Goal: Transaction & Acquisition: Book appointment/travel/reservation

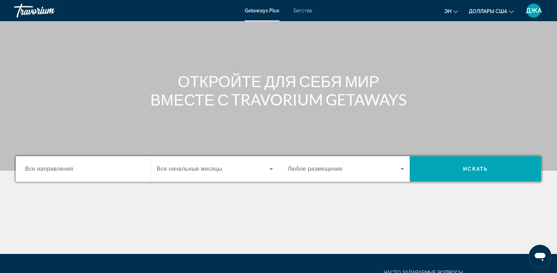
scroll to position [42, 0]
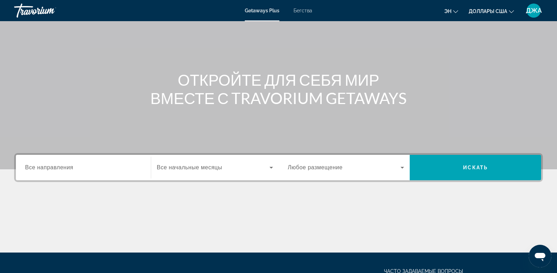
click at [54, 168] on span "Все направления" at bounding box center [49, 168] width 48 height 6
click at [54, 168] on input "Destination Все направления" at bounding box center [83, 168] width 117 height 8
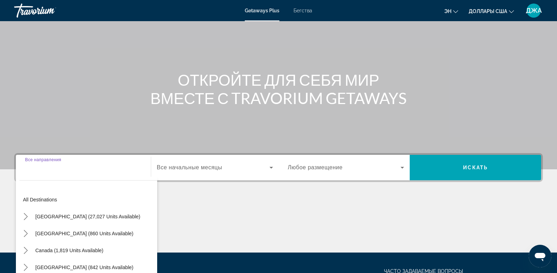
scroll to position [108, 0]
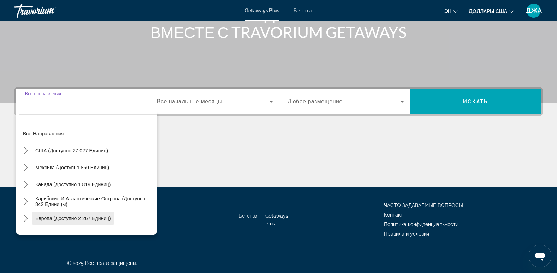
click at [106, 219] on span "Европа (доступно 2 267 единиц)" at bounding box center [73, 219] width 76 height 6
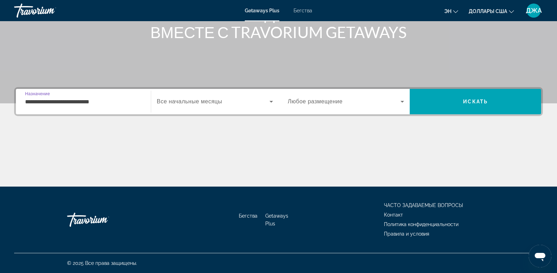
click at [120, 105] on input "**********" at bounding box center [83, 102] width 117 height 8
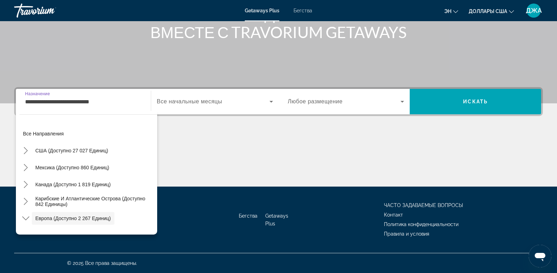
scroll to position [42, 0]
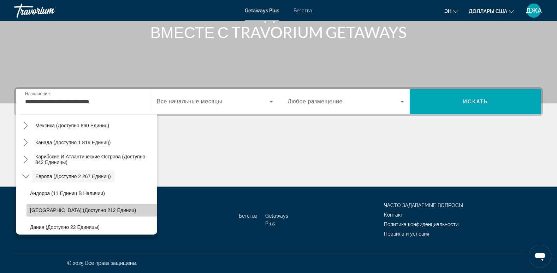
click at [96, 210] on span "[GEOGRAPHIC_DATA] (доступно 212 единиц)" at bounding box center [83, 211] width 106 height 6
type input "**********"
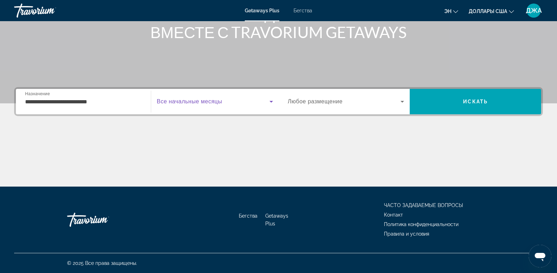
click at [234, 102] on span "Виджет поиска" at bounding box center [213, 102] width 113 height 8
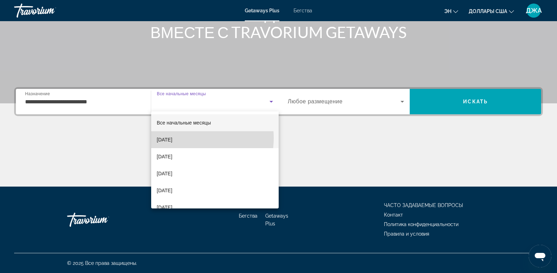
click at [172, 138] on font "[DATE]" at bounding box center [165, 140] width 16 height 6
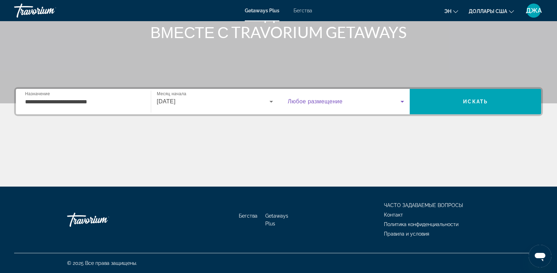
click at [347, 101] on span "Виджет поиска" at bounding box center [344, 102] width 113 height 8
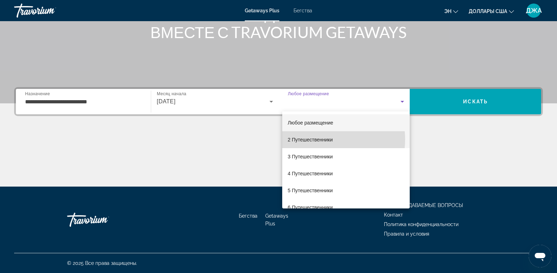
click at [322, 140] on font "2 Путешественники" at bounding box center [310, 140] width 45 height 6
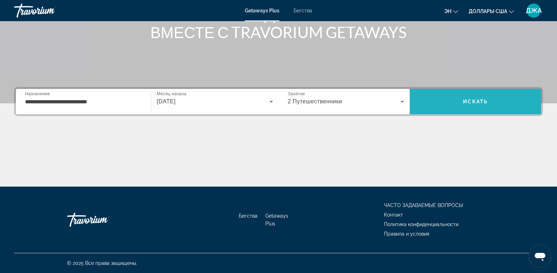
click at [473, 99] on span "Искать" at bounding box center [475, 102] width 25 height 6
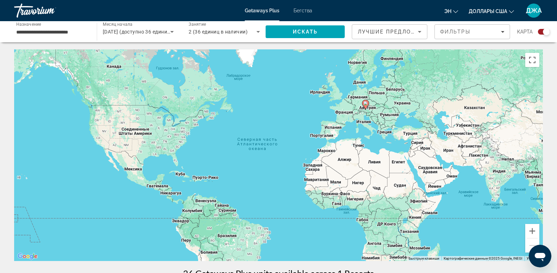
click at [539, 30] on div "Виджет поиска" at bounding box center [544, 32] width 12 height 6
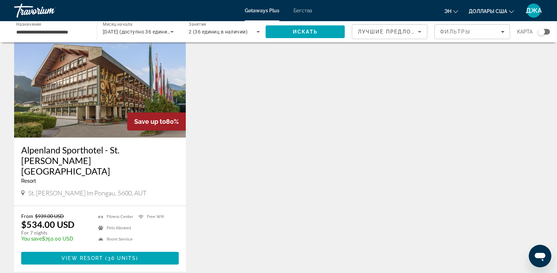
scroll to position [57, 0]
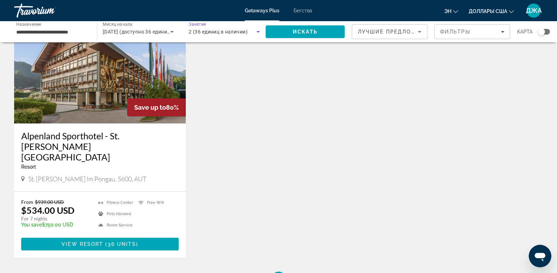
click at [228, 30] on span "2 (36 единиц в наличии)" at bounding box center [218, 32] width 59 height 6
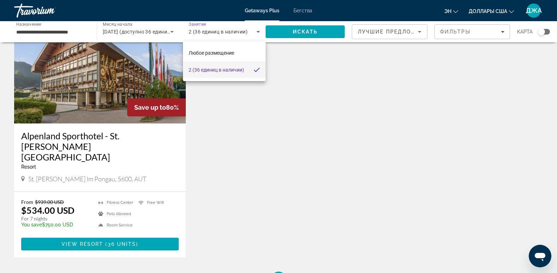
click at [230, 131] on div at bounding box center [278, 136] width 557 height 273
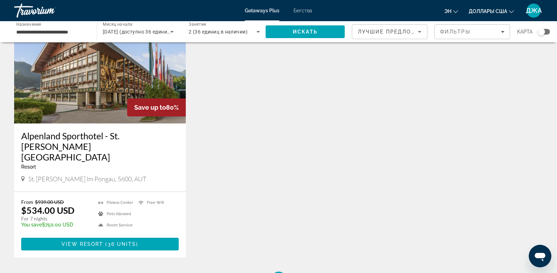
click at [126, 94] on img "Основное содержание" at bounding box center [100, 67] width 172 height 113
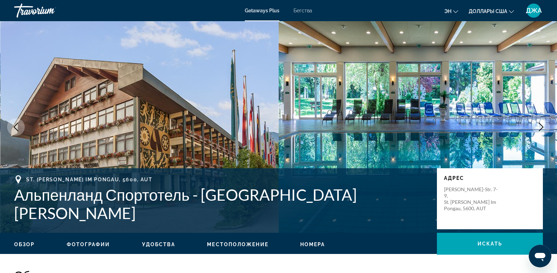
click at [303, 9] on span "Бегства" at bounding box center [303, 11] width 19 height 6
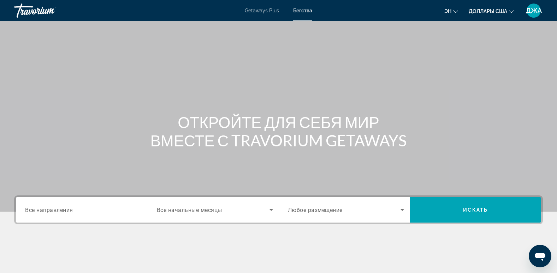
click at [46, 209] on span "Все направления" at bounding box center [49, 210] width 48 height 7
click at [46, 209] on input "Destination Все направления" at bounding box center [83, 210] width 117 height 8
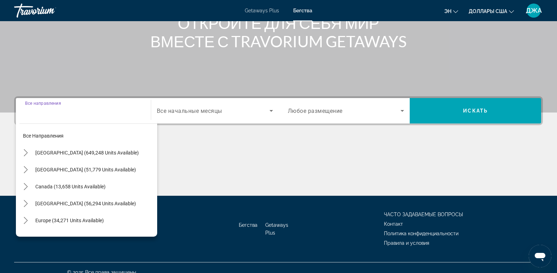
scroll to position [108, 0]
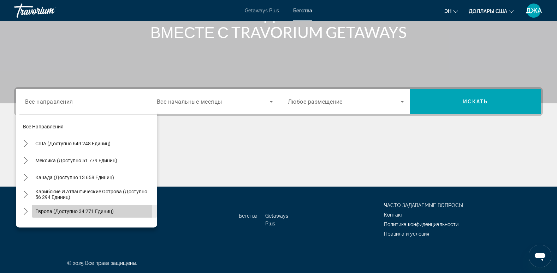
click at [64, 211] on span "Европа (доступно 34 271 единиц)" at bounding box center [74, 212] width 78 height 6
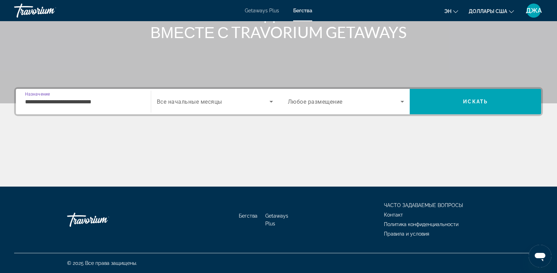
click at [134, 105] on input "**********" at bounding box center [83, 102] width 117 height 8
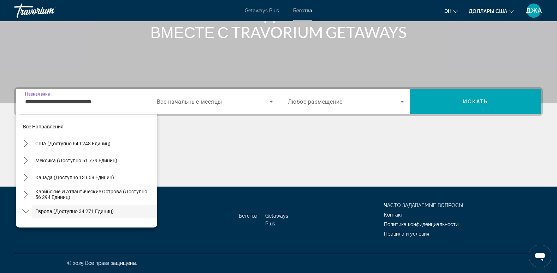
scroll to position [42, 0]
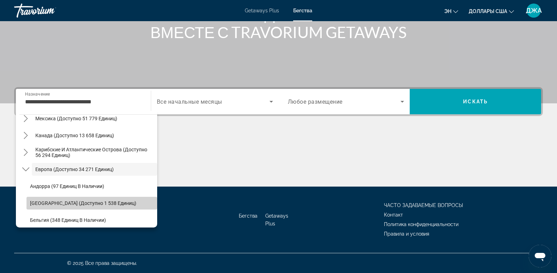
click at [107, 205] on span "[GEOGRAPHIC_DATA] (доступно 1 538 единиц)" at bounding box center [83, 204] width 106 height 6
type input "**********"
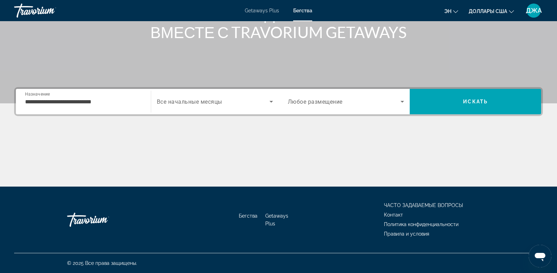
click at [214, 103] on span "Все начальные месяцы" at bounding box center [189, 102] width 65 height 7
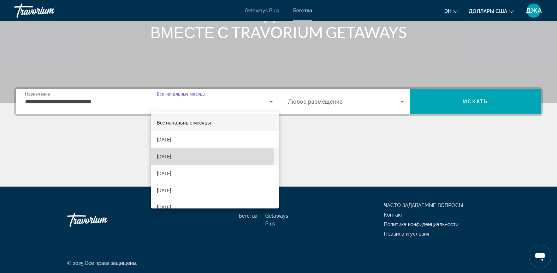
click at [171, 156] on font "[DATE]" at bounding box center [164, 157] width 14 height 6
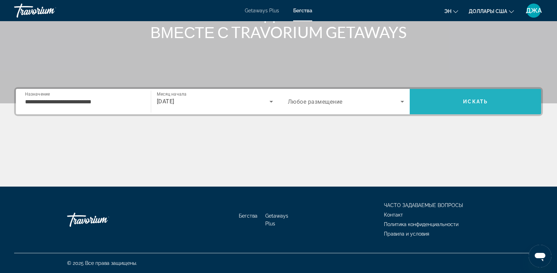
click at [446, 104] on span "Искать" at bounding box center [475, 101] width 131 height 17
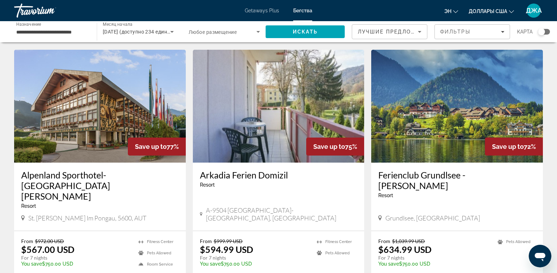
scroll to position [523, 0]
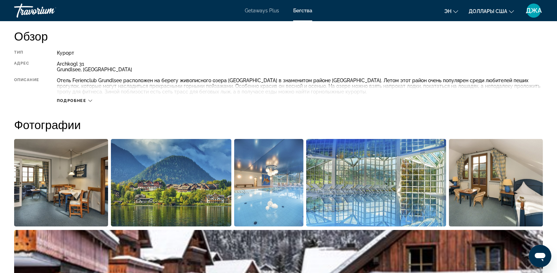
scroll to position [240, 0]
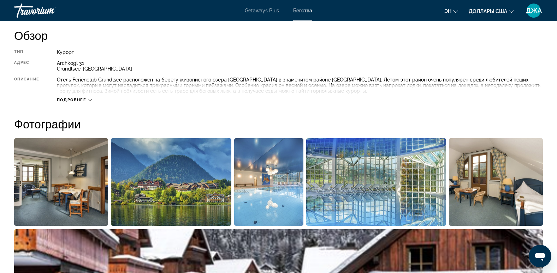
click at [72, 99] on span "Подробнее" at bounding box center [72, 100] width 30 height 5
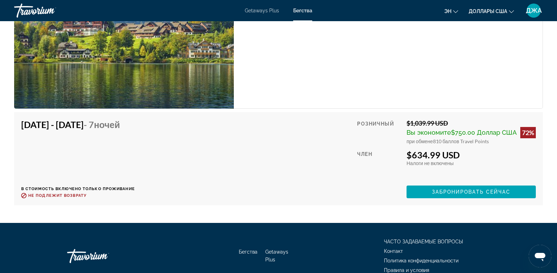
scroll to position [1256, 0]
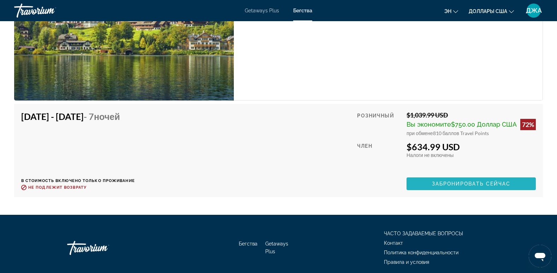
click at [461, 183] on span "Забронировать сейчас" at bounding box center [471, 184] width 79 height 6
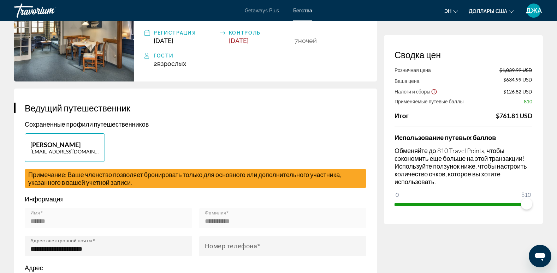
scroll to position [71, 0]
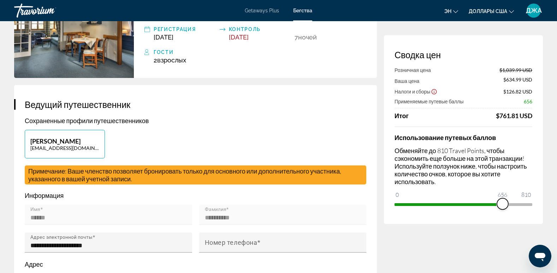
drag, startPoint x: 526, startPoint y: 203, endPoint x: 503, endPoint y: 207, distance: 24.1
click at [503, 207] on span "ngx-слайдер" at bounding box center [502, 204] width 11 height 11
drag, startPoint x: 503, startPoint y: 207, endPoint x: 537, endPoint y: 203, distance: 34.5
click at [537, 203] on div "Сводка цен Розничная цена $1,039.99 USD Ваша цена $711.99 Доллар США Налоги и с…" at bounding box center [463, 129] width 159 height 189
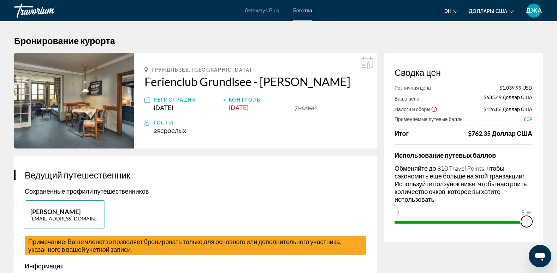
scroll to position [1, 0]
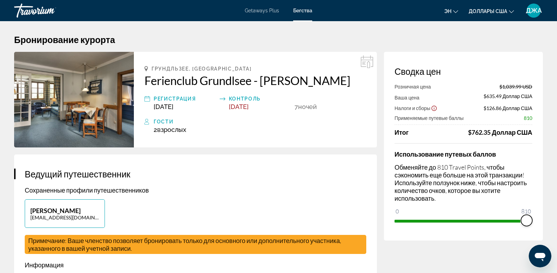
drag, startPoint x: 528, startPoint y: 219, endPoint x: 549, endPoint y: 220, distance: 22.0
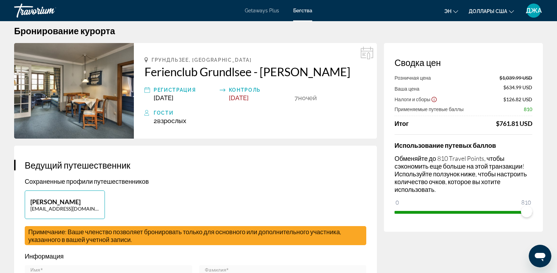
scroll to position [0, 0]
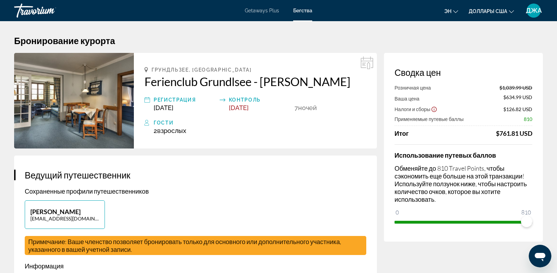
click at [57, 81] on img "Основное содержание" at bounding box center [74, 101] width 120 height 96
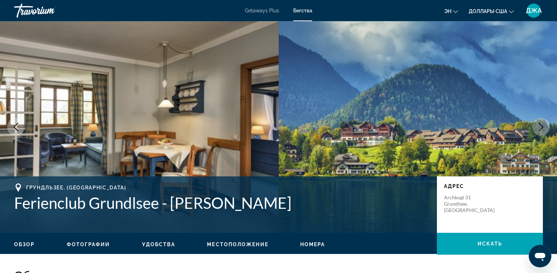
click at [541, 128] on icon "Следующее изображение" at bounding box center [541, 127] width 8 height 8
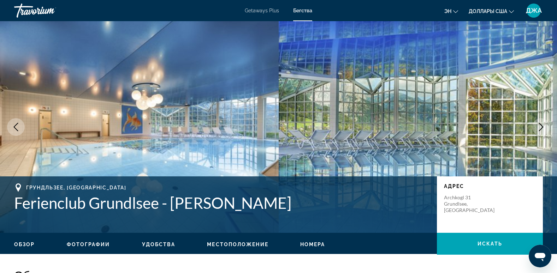
click at [541, 128] on icon "Следующее изображение" at bounding box center [541, 127] width 8 height 8
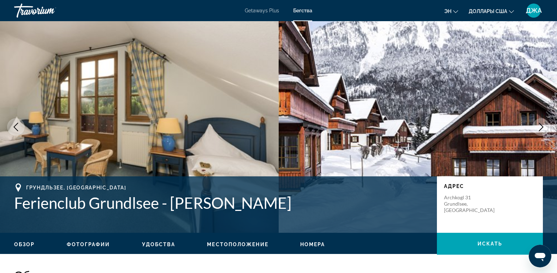
click at [541, 128] on icon "Следующее изображение" at bounding box center [541, 127] width 8 height 8
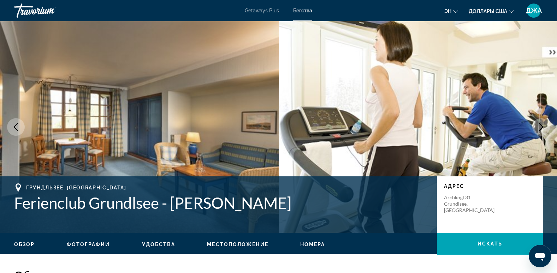
click at [541, 128] on icon "Следующее изображение" at bounding box center [541, 127] width 8 height 8
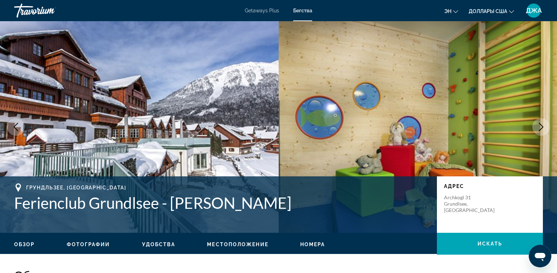
click at [541, 128] on icon "Следующее изображение" at bounding box center [541, 127] width 8 height 8
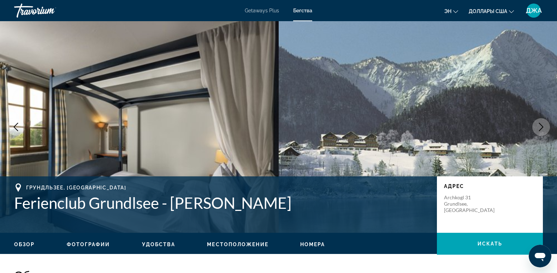
click at [541, 128] on icon "Следующее изображение" at bounding box center [541, 127] width 8 height 8
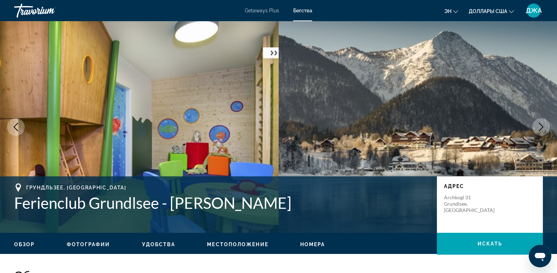
click at [541, 128] on icon "Следующее изображение" at bounding box center [541, 127] width 8 height 8
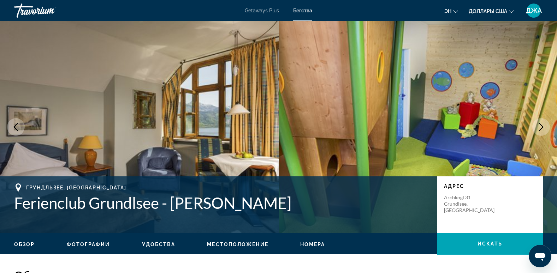
click at [541, 128] on icon "Следующее изображение" at bounding box center [541, 127] width 8 height 8
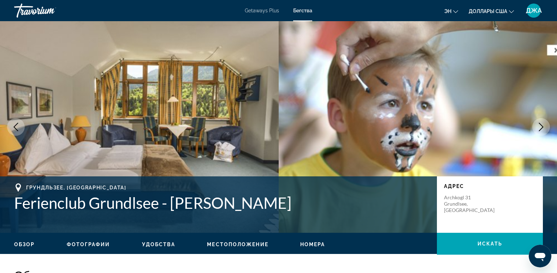
click at [541, 128] on icon "Следующее изображение" at bounding box center [541, 127] width 8 height 8
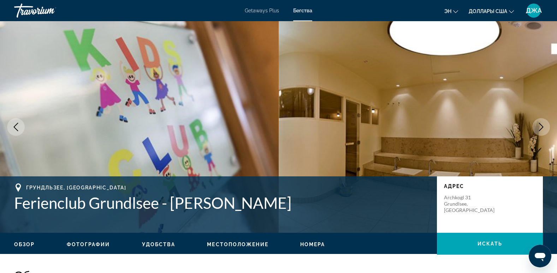
click at [541, 128] on icon "Следующее изображение" at bounding box center [541, 127] width 8 height 8
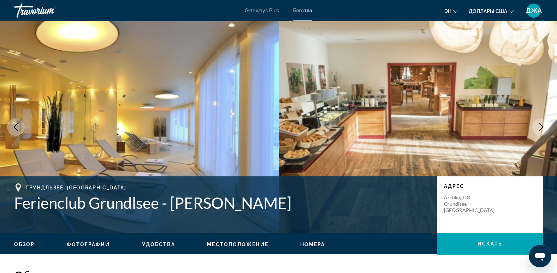
click at [541, 128] on icon "Следующее изображение" at bounding box center [541, 127] width 8 height 8
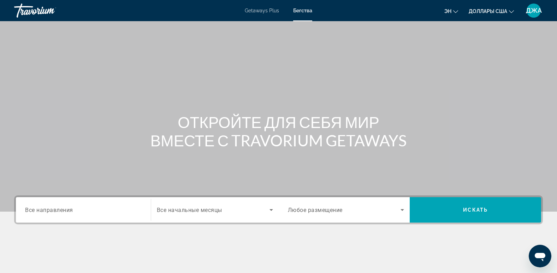
click at [71, 212] on span "Все направления" at bounding box center [49, 210] width 48 height 7
click at [71, 212] on input "Destination Все направления" at bounding box center [83, 210] width 117 height 8
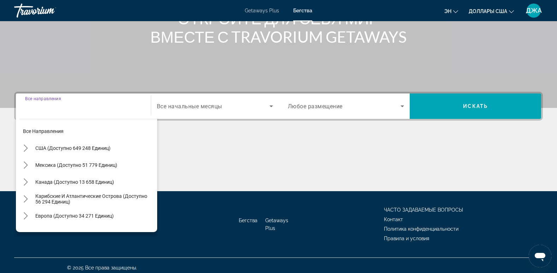
scroll to position [103, 0]
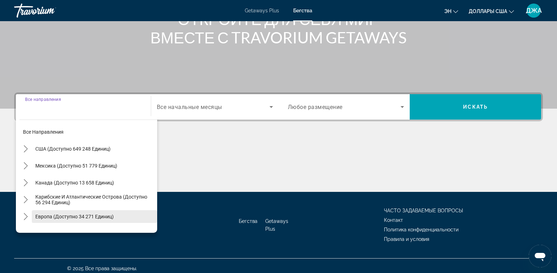
click at [104, 216] on span "Европа (доступно 34 271 единиц)" at bounding box center [74, 217] width 78 height 6
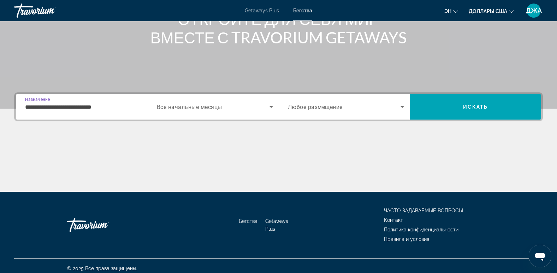
scroll to position [108, 0]
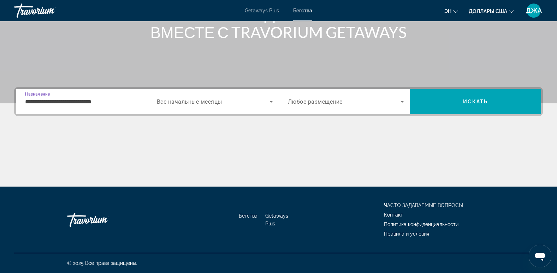
click at [129, 98] on input "**********" at bounding box center [83, 102] width 117 height 8
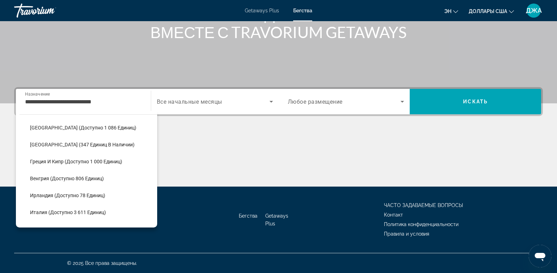
scroll to position [205, 0]
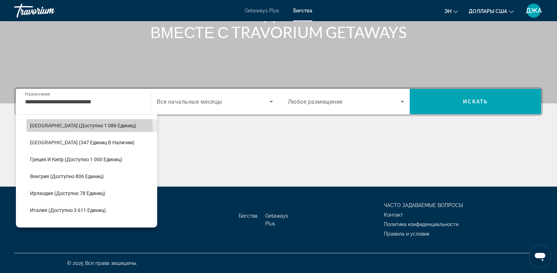
click at [89, 131] on span "Выберите направление: Франция (доступно 1 086 единиц)" at bounding box center [92, 125] width 131 height 17
type input "**********"
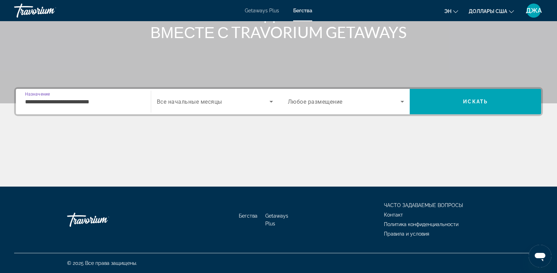
click at [135, 105] on input "**********" at bounding box center [83, 102] width 117 height 8
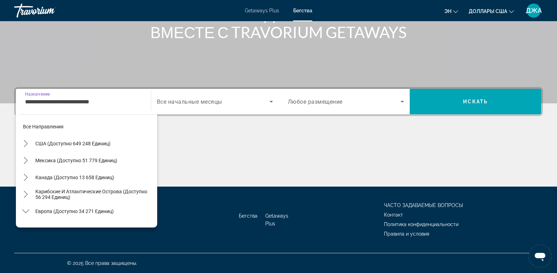
scroll to position [161, 0]
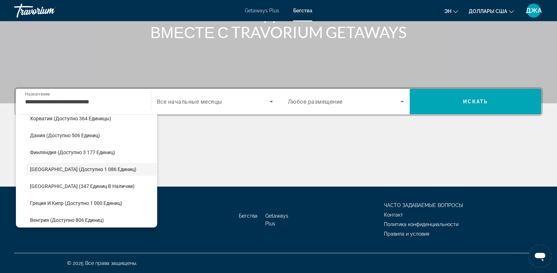
click at [206, 101] on span "Все начальные месяцы" at bounding box center [189, 102] width 65 height 7
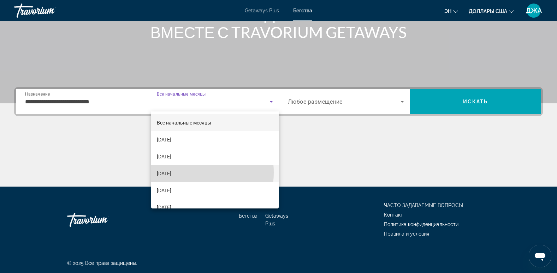
click at [171, 173] on font "[DATE]" at bounding box center [164, 174] width 14 height 6
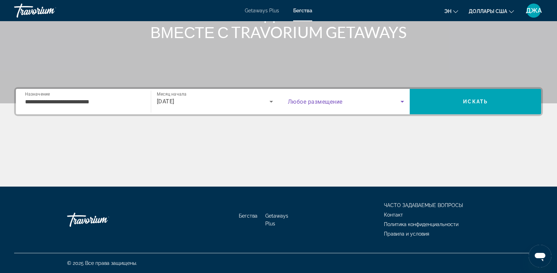
click at [350, 98] on span "Виджет поиска" at bounding box center [344, 102] width 113 height 8
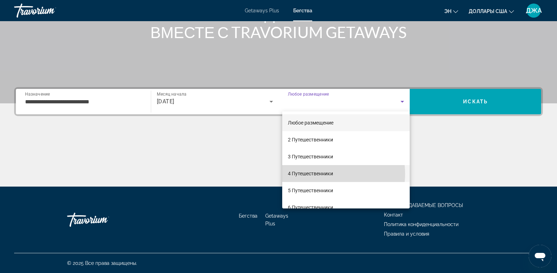
click at [325, 174] on font "4 Путешественники" at bounding box center [310, 174] width 45 height 6
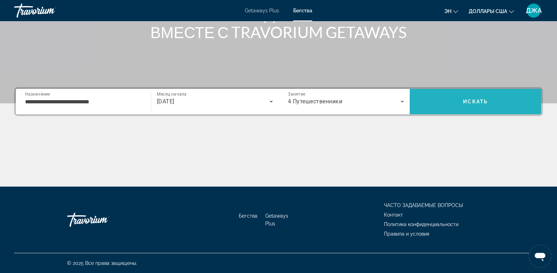
click at [463, 104] on span "Искать" at bounding box center [475, 102] width 25 height 6
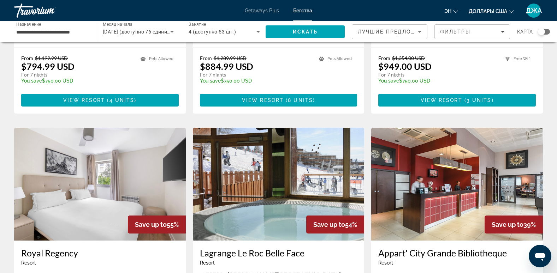
scroll to position [672, 0]
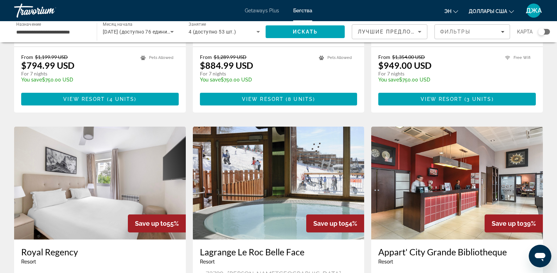
click at [302, 154] on img "Основное содержание" at bounding box center [279, 183] width 172 height 113
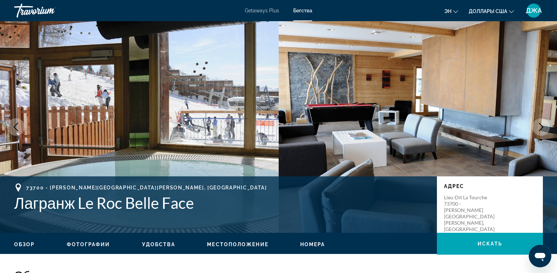
click at [541, 128] on icon "Следующее изображение" at bounding box center [541, 127] width 8 height 8
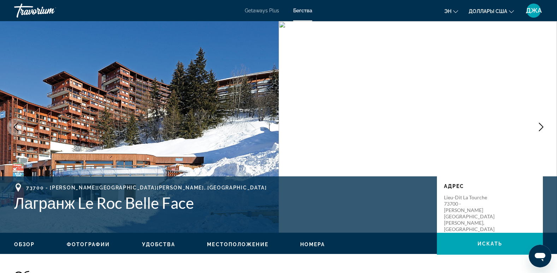
click at [541, 128] on icon "Следующее изображение" at bounding box center [541, 127] width 8 height 8
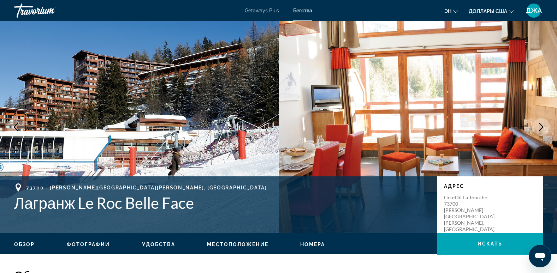
click at [541, 128] on icon "Следующее изображение" at bounding box center [541, 127] width 8 height 8
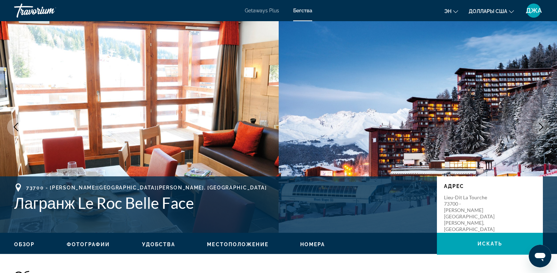
click at [541, 128] on icon "Следующее изображение" at bounding box center [541, 127] width 8 height 8
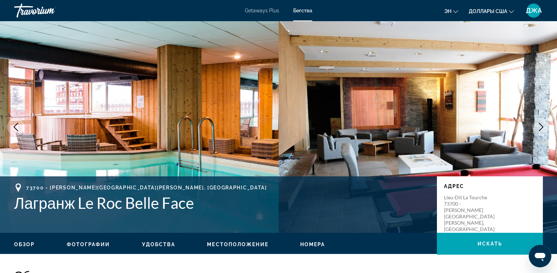
click at [541, 128] on icon "Следующее изображение" at bounding box center [541, 127] width 8 height 8
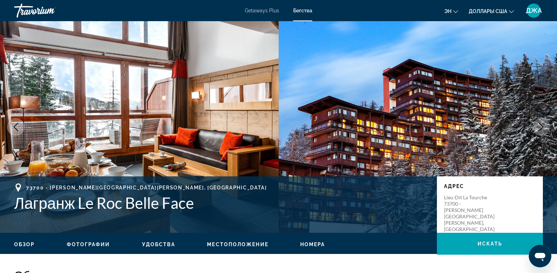
click at [541, 128] on icon "Следующее изображение" at bounding box center [541, 127] width 8 height 8
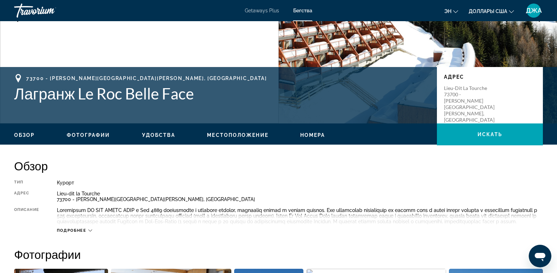
scroll to position [238, 0]
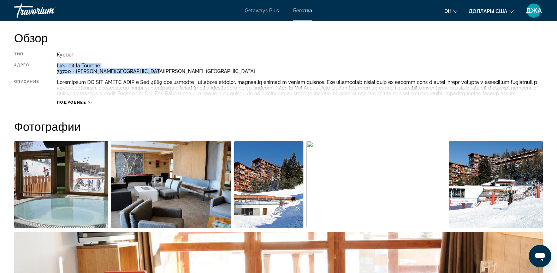
drag, startPoint x: 163, startPoint y: 73, endPoint x: 57, endPoint y: 67, distance: 106.6
click at [57, 67] on div "Lieu-dit la Tourche 73700 - [PERSON_NAME][GEOGRAPHIC_DATA][PERSON_NAME], [GEOGR…" at bounding box center [300, 68] width 486 height 11
copy div "Lieu-dit la Tourche 73700 - [PERSON_NAME][GEOGRAPHIC_DATA][PERSON_NAME], [GEOGR…"
click at [217, 33] on h2 "Обзор" at bounding box center [278, 38] width 529 height 14
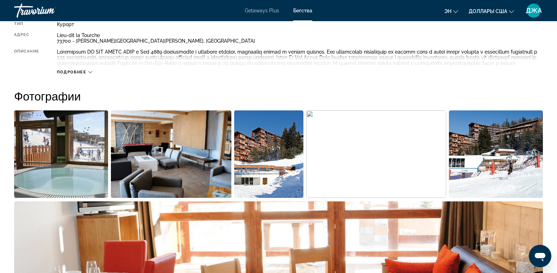
scroll to position [278, 0]
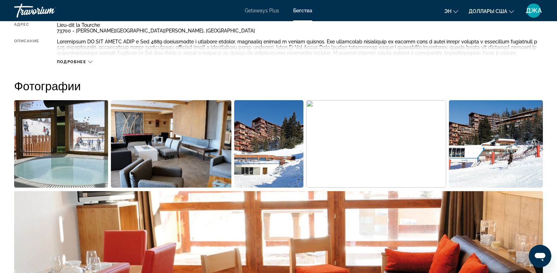
click at [89, 64] on icon "Основное содержание" at bounding box center [90, 62] width 4 height 4
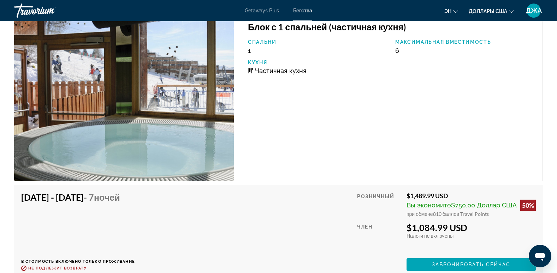
scroll to position [1663, 0]
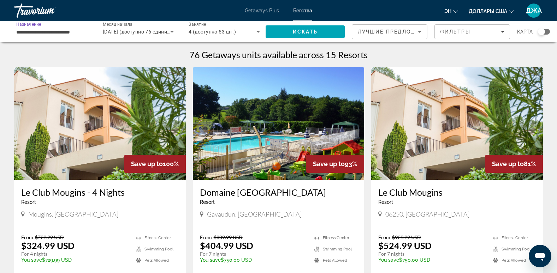
click at [47, 31] on input "**********" at bounding box center [51, 32] width 71 height 8
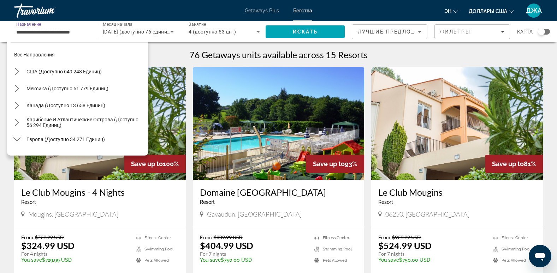
scroll to position [161, 0]
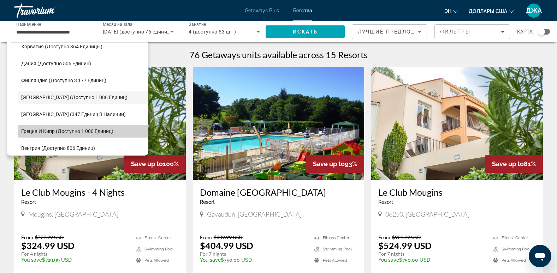
click at [110, 129] on span "Греция и Кипр (доступно 1 000 единиц)" at bounding box center [67, 132] width 92 height 6
type input "**********"
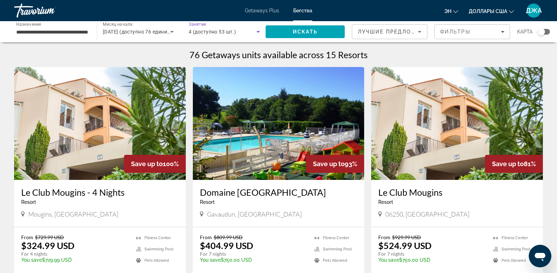
click at [213, 31] on span "4 (доступно 53 шт.)" at bounding box center [212, 32] width 47 height 6
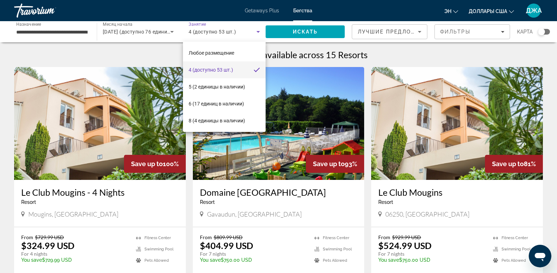
click at [146, 29] on div at bounding box center [278, 136] width 557 height 273
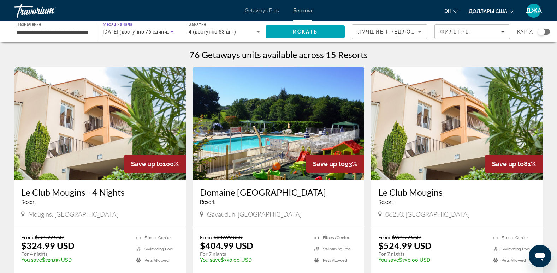
click at [146, 29] on span "[DATE] (доступно 76 единиц)" at bounding box center [137, 32] width 69 height 6
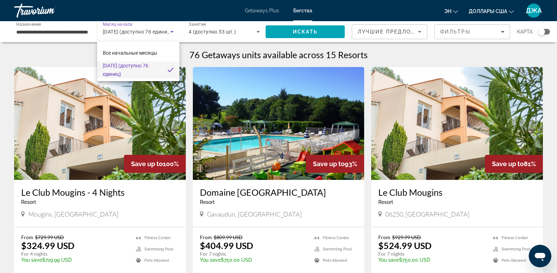
click at [171, 32] on div at bounding box center [278, 136] width 557 height 273
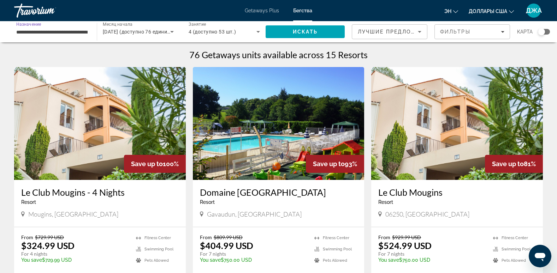
click at [57, 32] on input "**********" at bounding box center [51, 32] width 71 height 8
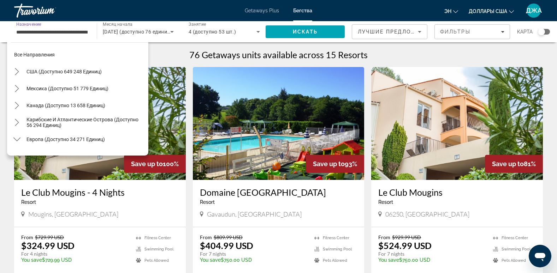
scroll to position [195, 0]
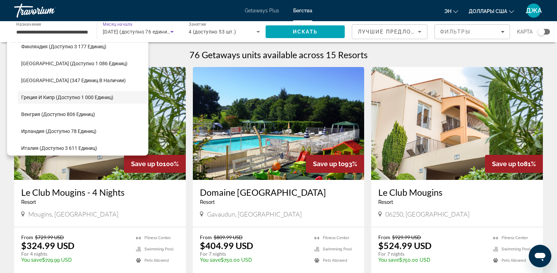
click at [126, 30] on span "[DATE] (доступно 76 единиц)" at bounding box center [137, 32] width 69 height 6
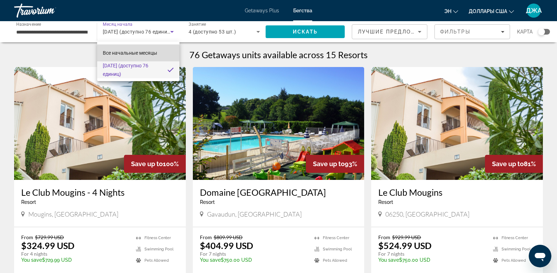
click at [130, 53] on span "Все начальные месяцы" at bounding box center [130, 53] width 54 height 6
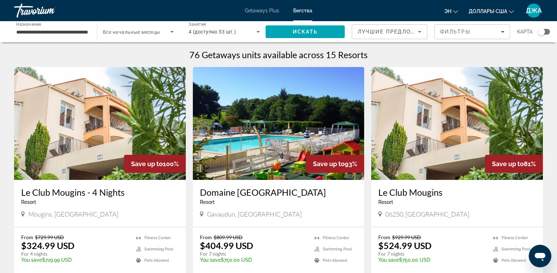
click at [133, 31] on span "Все начальные месяцы" at bounding box center [132, 32] width 58 height 6
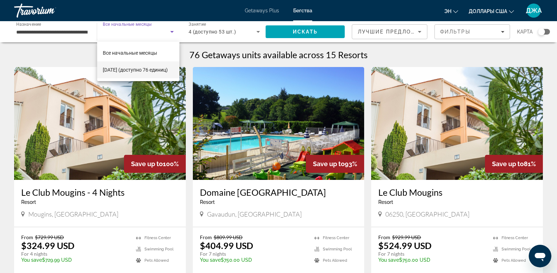
click at [3, 55] on div at bounding box center [278, 136] width 557 height 273
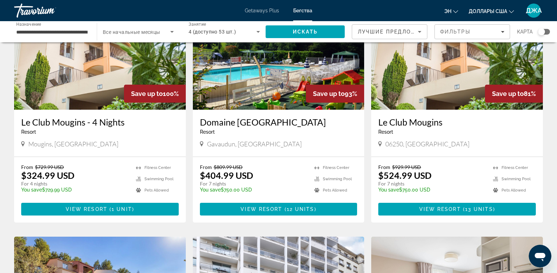
scroll to position [71, 0]
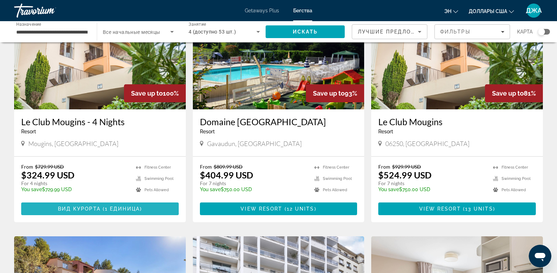
click at [94, 205] on span "Основное содержание" at bounding box center [100, 209] width 158 height 17
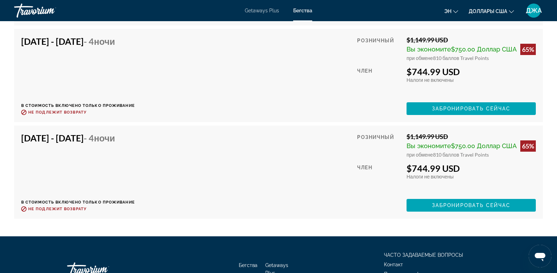
scroll to position [2530, 0]
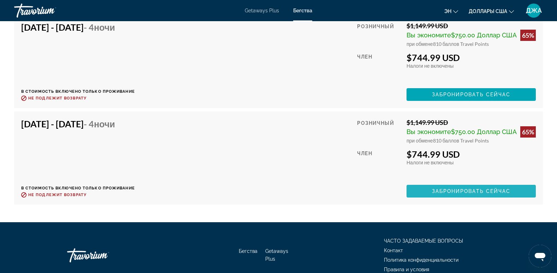
click at [471, 194] on span "Забронировать сейчас" at bounding box center [471, 192] width 79 height 6
